Goal: Obtain resource: Download file/media

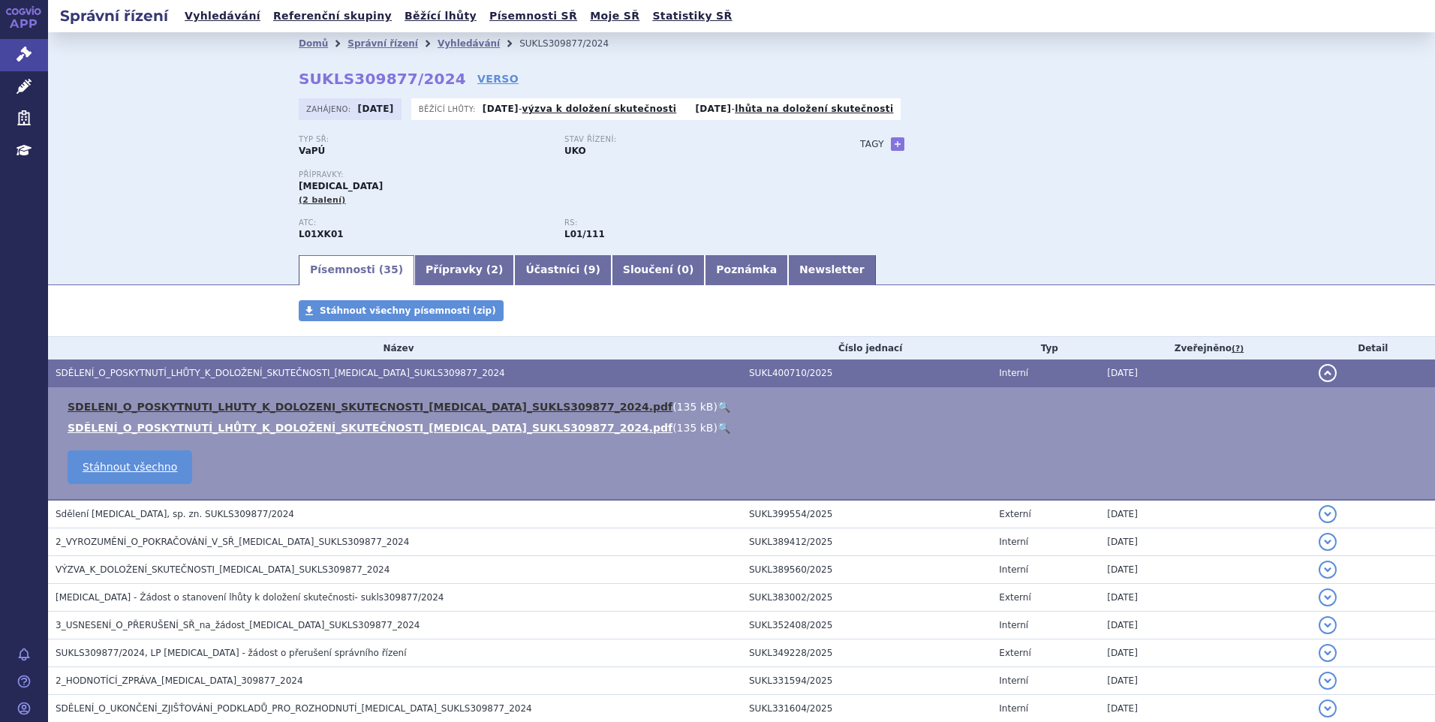
drag, startPoint x: 0, startPoint y: 0, endPoint x: 156, endPoint y: 405, distance: 433.6
click at [156, 405] on link "SDELENI_O_POSKYTNUTI_LHUTY_K_DOLOZENI_SKUTECNOSTI_[MEDICAL_DATA]_SUKLS309877_20…" at bounding box center [370, 407] width 605 height 12
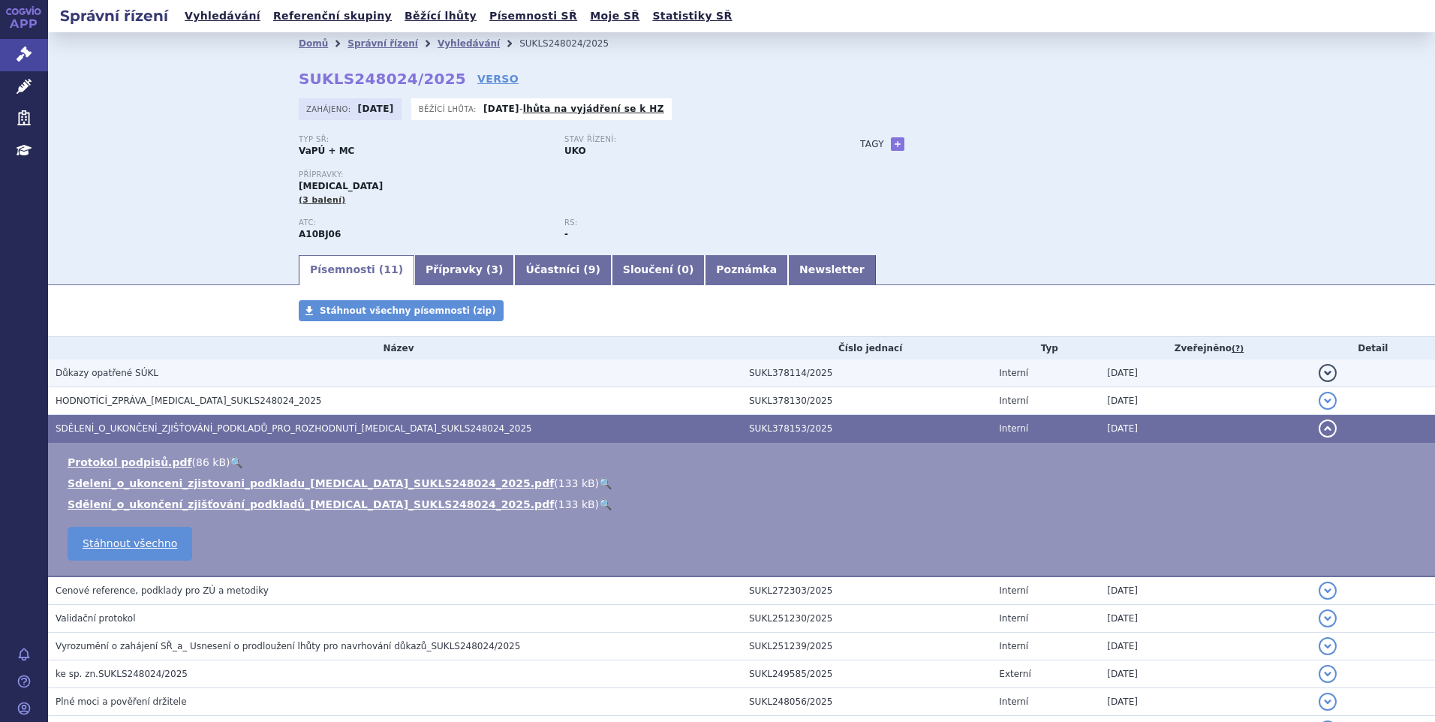
scroll to position [167, 0]
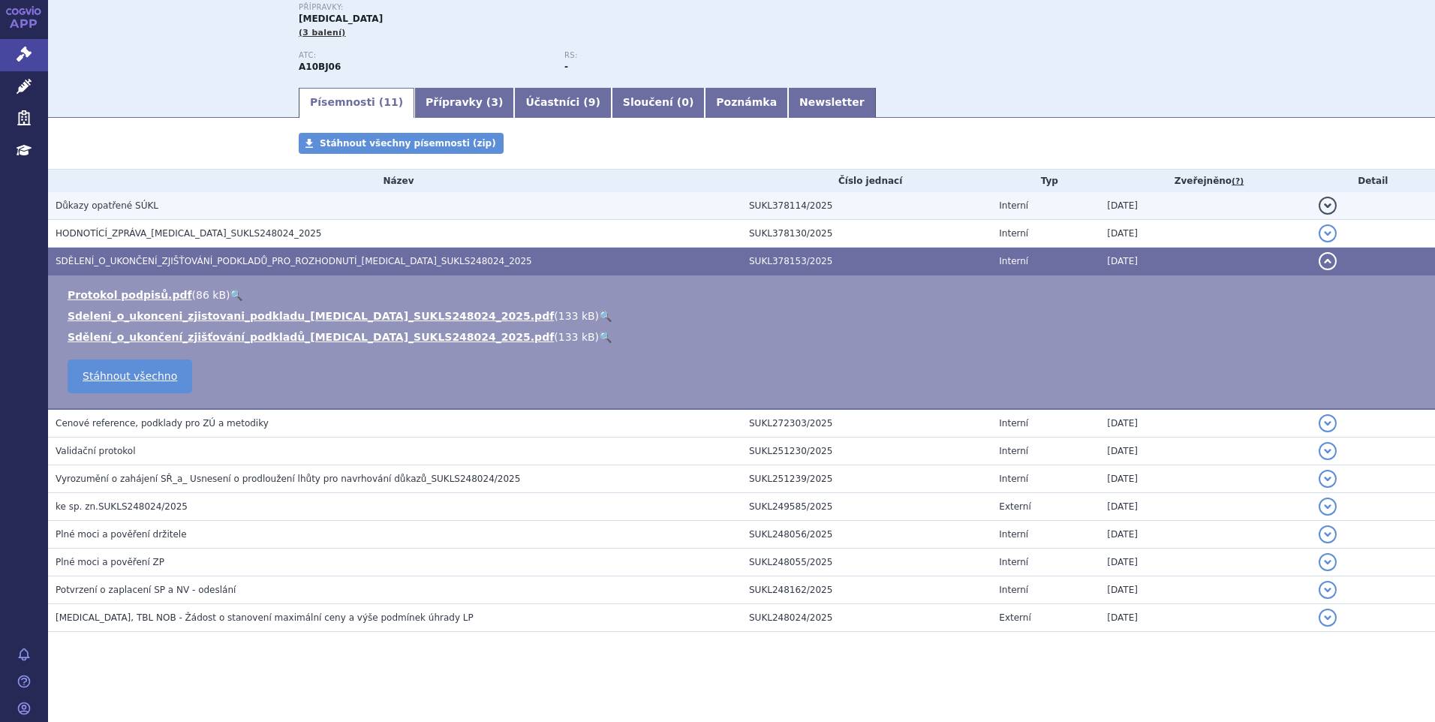
click at [149, 233] on span "HODNOTÍCÍ_ZPRÁVA_RYBELSUS_SUKLS248024_2025" at bounding box center [189, 233] width 266 height 11
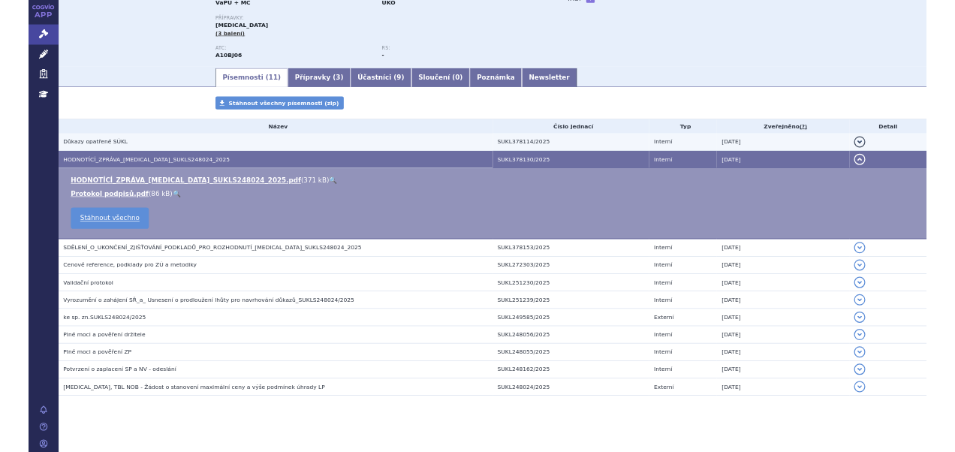
scroll to position [146, 0]
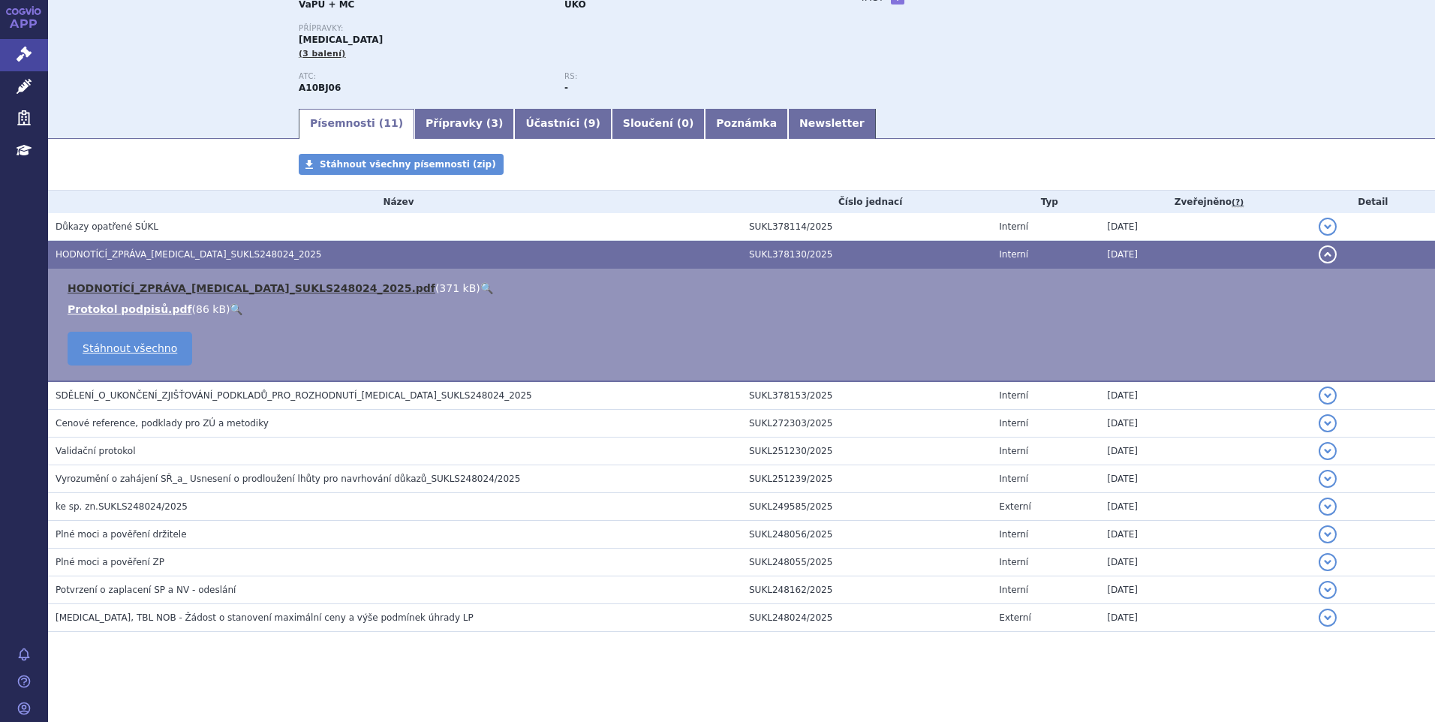
click at [137, 284] on link "HODNOTÍCÍ_ZPRÁVA_RYBELSUS_SUKLS248024_2025.pdf" at bounding box center [252, 288] width 368 height 12
